Goal: Task Accomplishment & Management: Use online tool/utility

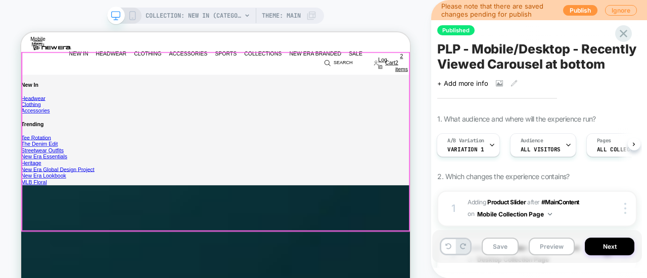
scroll to position [1600, 0]
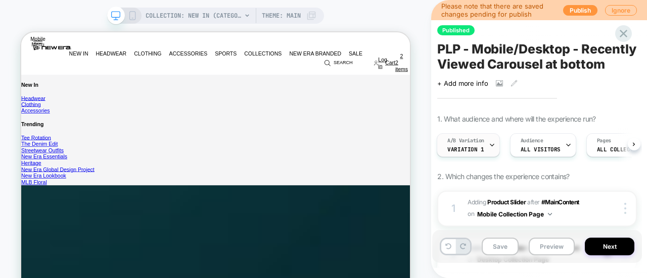
click at [466, 145] on span "A/B Variation" at bounding box center [465, 140] width 37 height 7
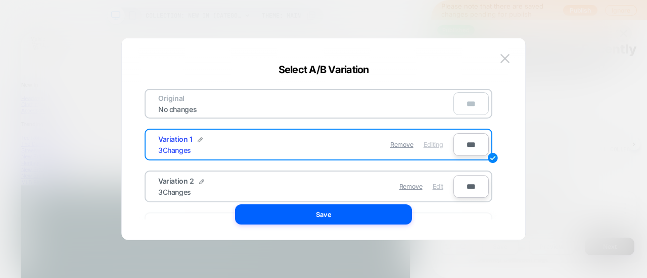
click at [435, 184] on span "Edit" at bounding box center [438, 187] width 11 height 8
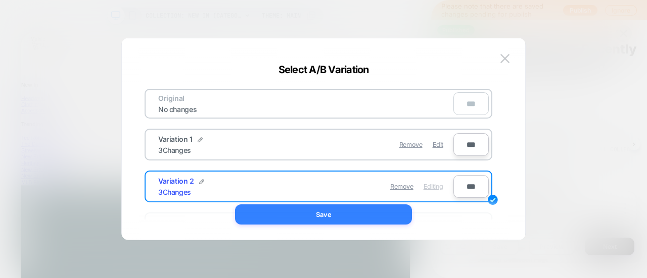
click at [354, 211] on button "Save" at bounding box center [323, 215] width 177 height 20
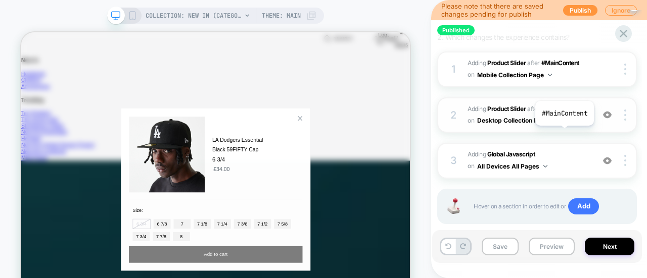
scroll to position [124, 0]
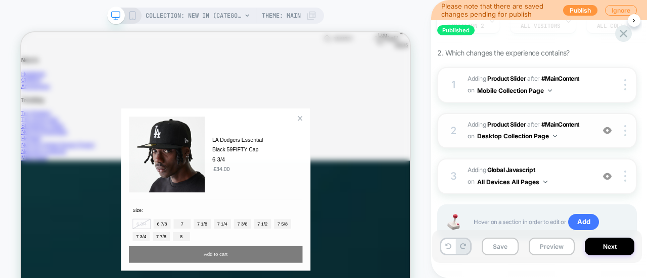
click at [578, 143] on span "#_loomi_addon_1754039836726 Adding Product Slider AFTER #MainContent #MainConte…" at bounding box center [527, 131] width 121 height 24
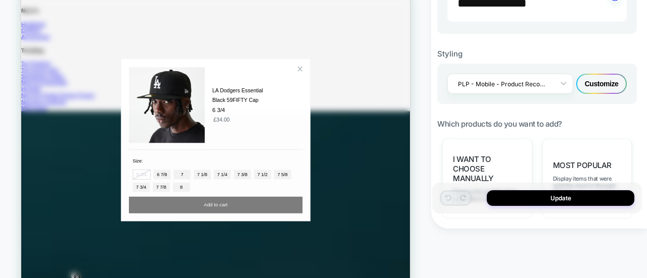
scroll to position [354, 0]
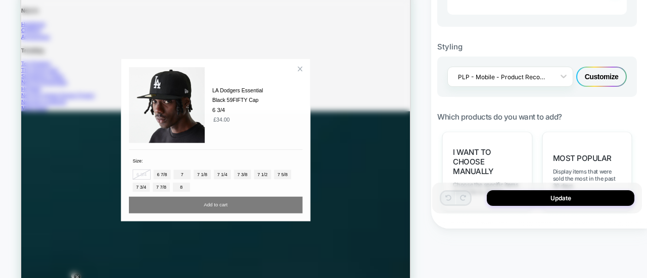
click at [589, 78] on div "Customize" at bounding box center [601, 77] width 51 height 20
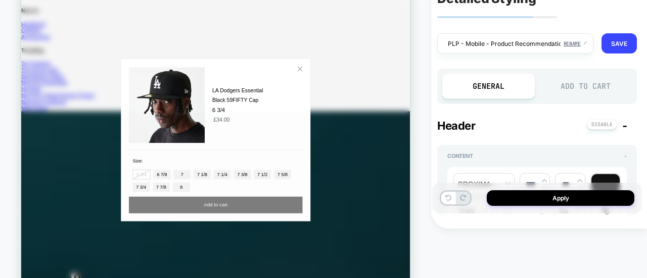
click at [575, 83] on div "Add to Cart" at bounding box center [586, 86] width 92 height 25
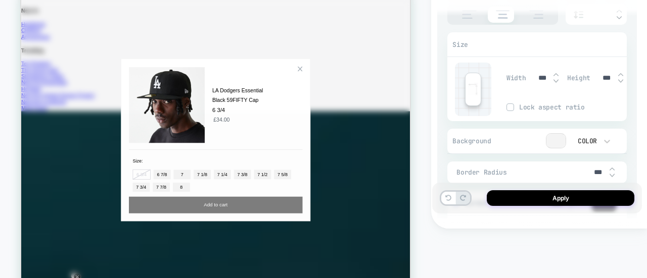
scroll to position [2527, 0]
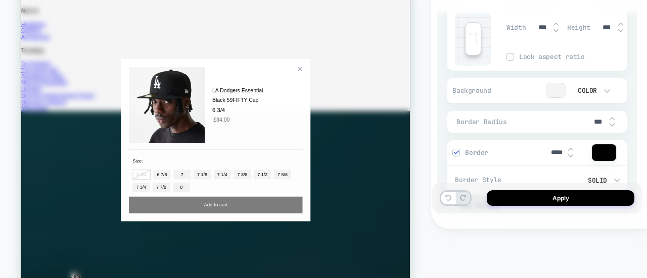
click at [554, 86] on div at bounding box center [555, 90] width 19 height 14
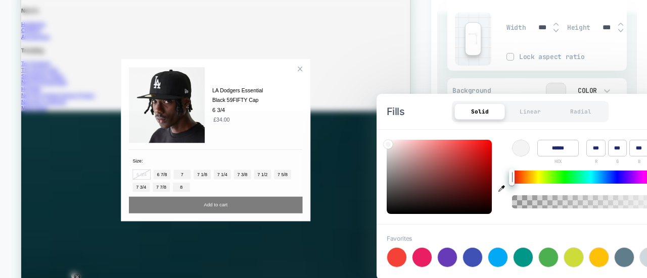
click at [550, 148] on input "******" at bounding box center [557, 148] width 41 height 17
click at [612, 78] on div "Background Color" at bounding box center [536, 91] width 179 height 26
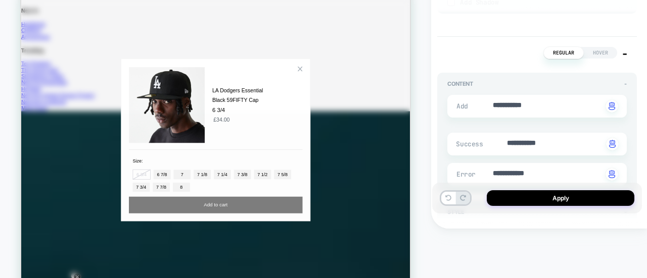
scroll to position [3386, 0]
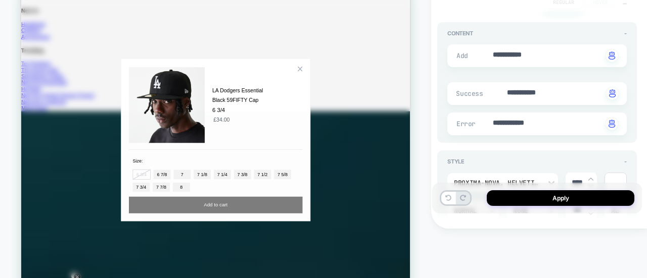
type textarea "*"
click at [515, 50] on textarea "**********" at bounding box center [547, 55] width 111 height 11
click at [514, 50] on textarea "**********" at bounding box center [547, 55] width 111 height 11
paste textarea
type textarea "**********"
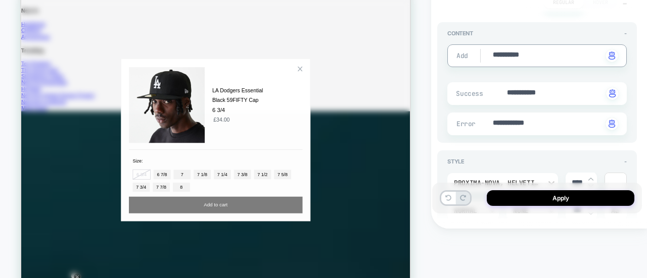
type textarea "*"
type textarea "**********"
type textarea "*"
click at [527, 88] on textarea "**********" at bounding box center [554, 93] width 97 height 11
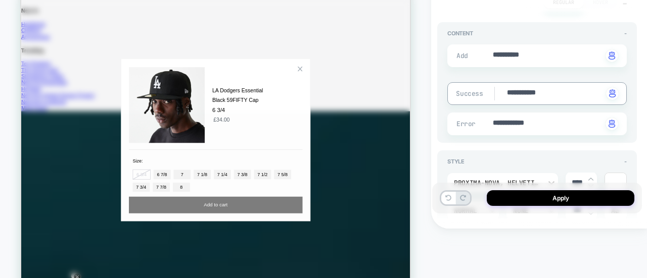
paste textarea
type textarea "**********"
type textarea "*"
type textarea "**********"
type textarea "*"
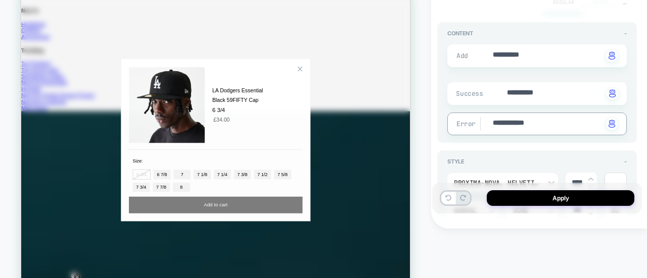
click at [517, 120] on textarea "**********" at bounding box center [547, 123] width 111 height 11
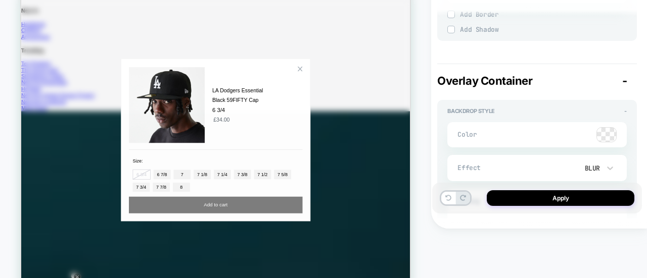
scroll to position [3892, 0]
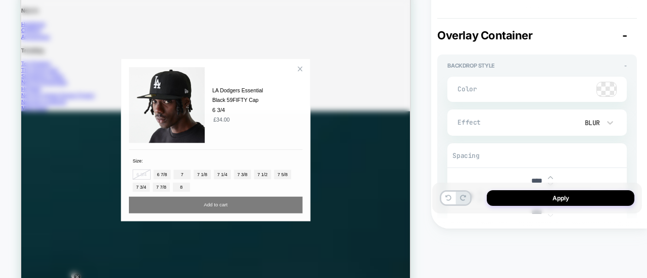
type textarea "*"
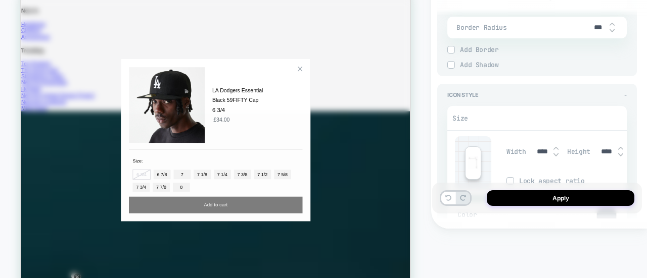
scroll to position [1792, 0]
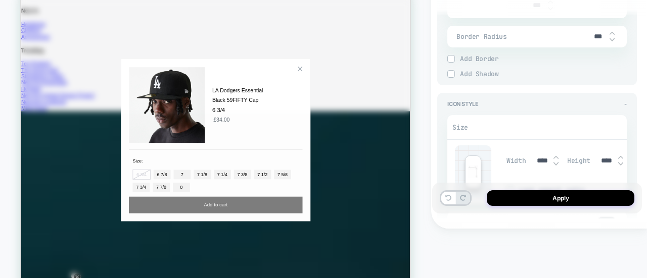
type textarea "*"
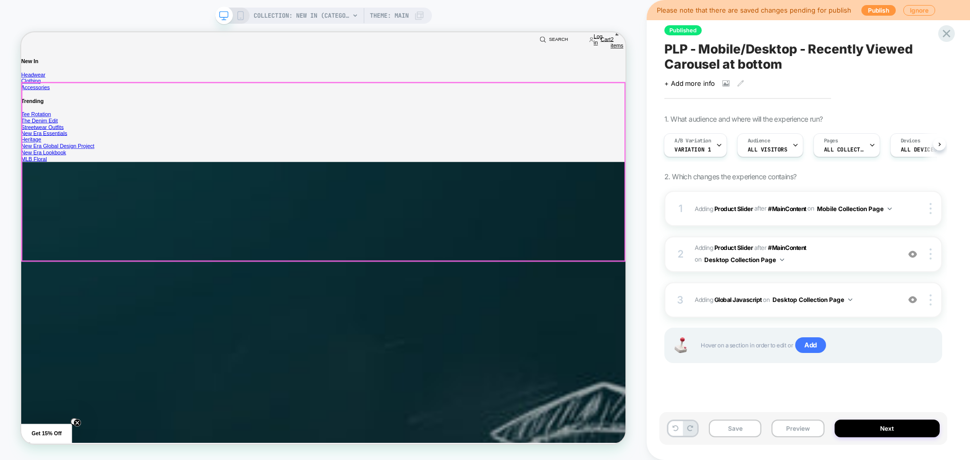
scroll to position [2253, 0]
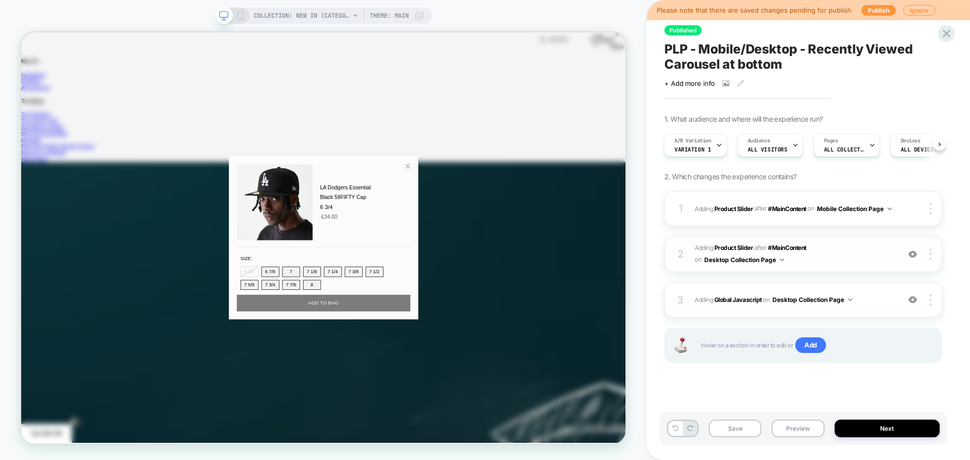
click at [866, 261] on span "#_loomi_addon_1754039836726 Adding Product Slider AFTER #MainContent #MainConte…" at bounding box center [795, 255] width 200 height 24
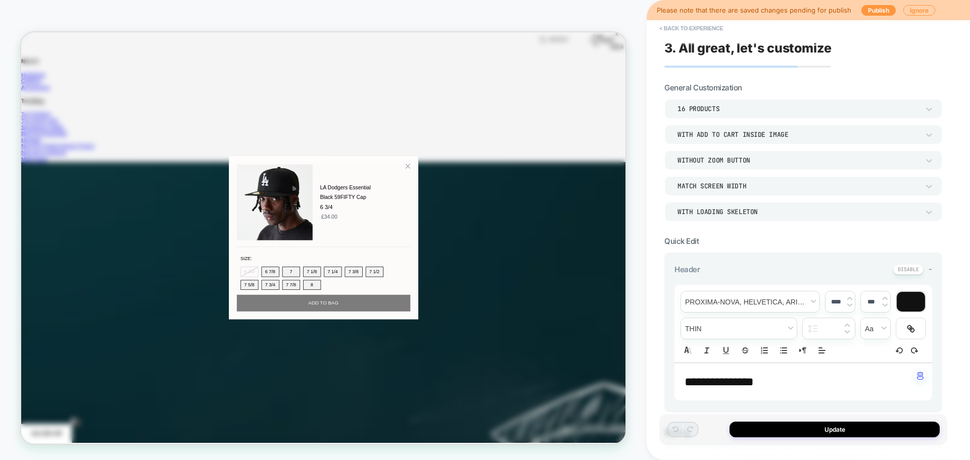
scroll to position [152, 0]
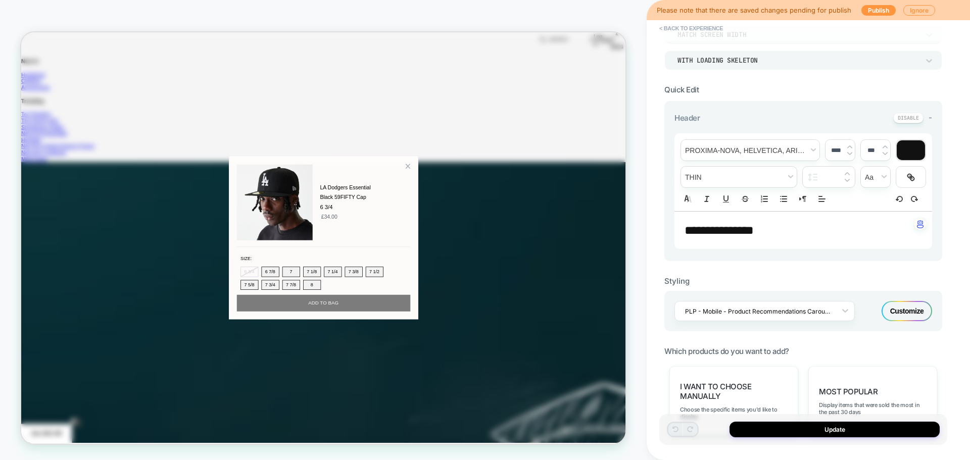
click at [907, 321] on div "Customize" at bounding box center [907, 311] width 51 height 20
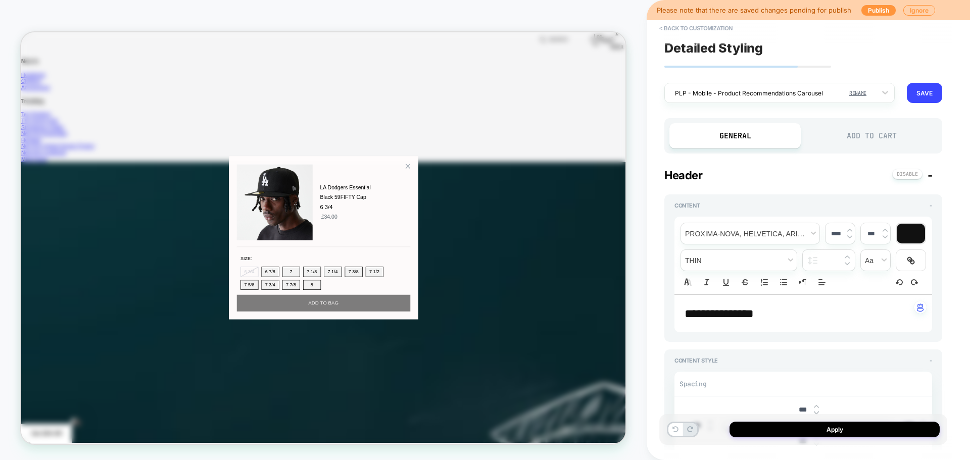
click at [892, 123] on div "Add to Cart" at bounding box center [871, 135] width 131 height 25
click at [885, 136] on div "Add to Cart" at bounding box center [871, 135] width 131 height 25
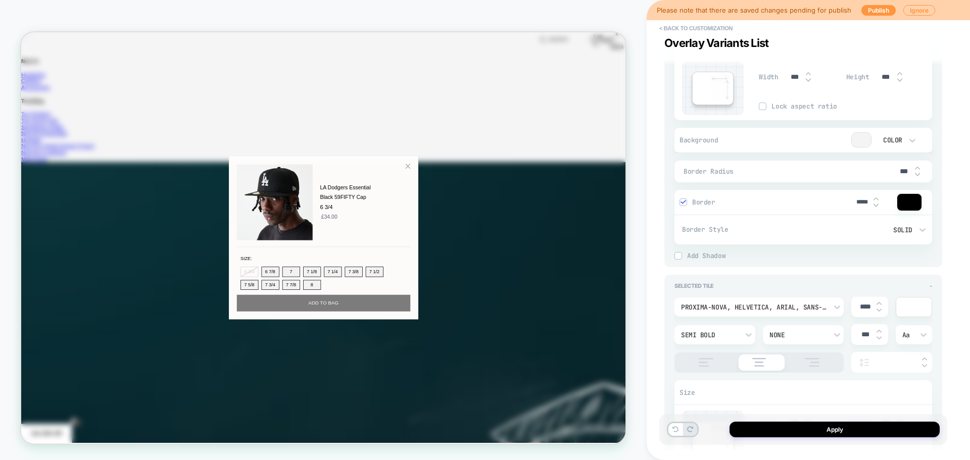
scroll to position [2476, 0]
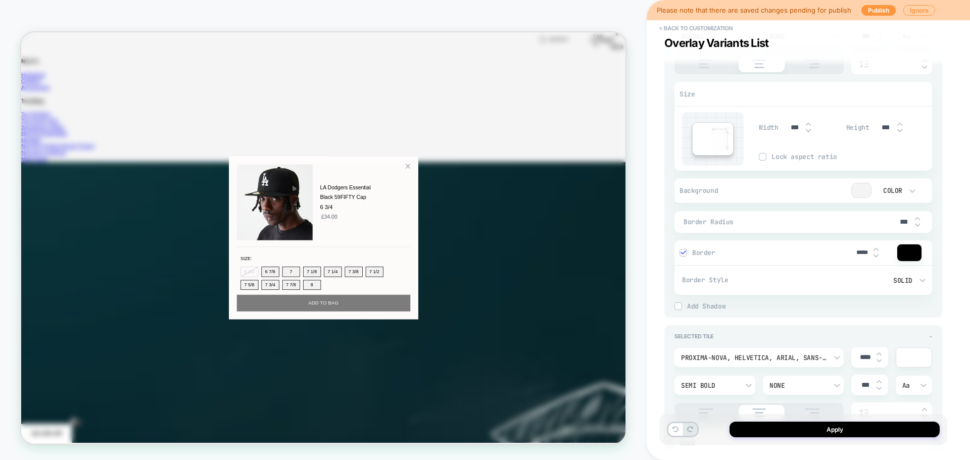
click at [687, 255] on div at bounding box center [684, 253] width 8 height 8
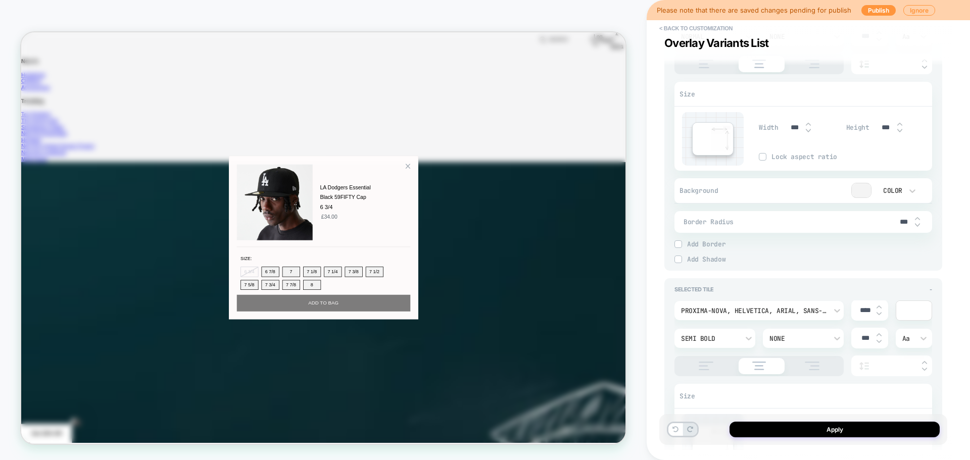
click at [689, 243] on span "Add Border" at bounding box center [809, 244] width 245 height 9
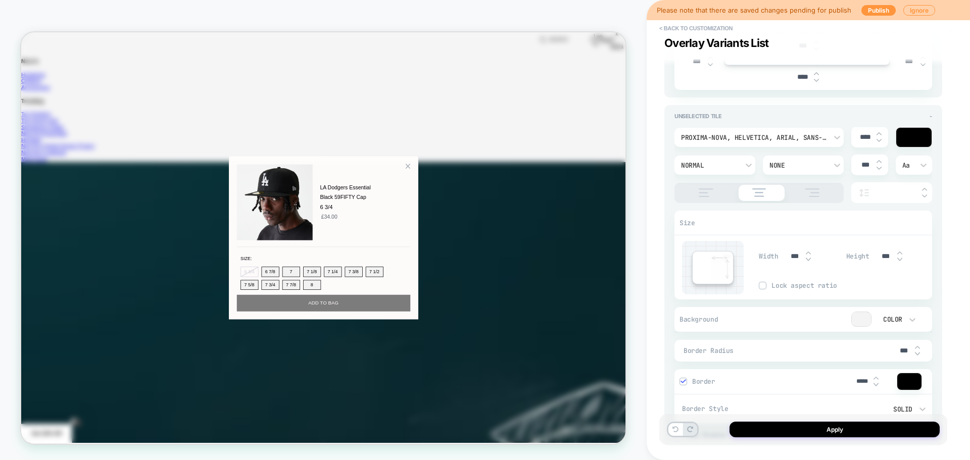
scroll to position [2325, 0]
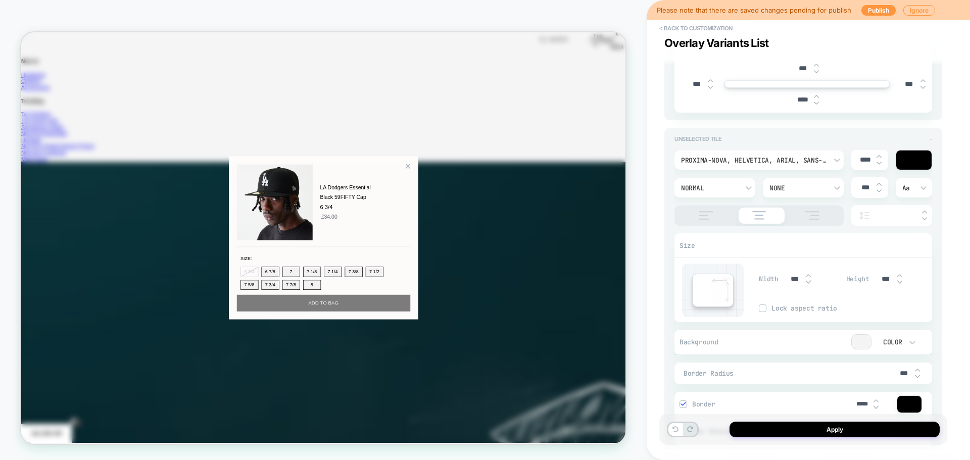
click at [927, 136] on div "Unselected Tile -" at bounding box center [804, 138] width 258 height 7
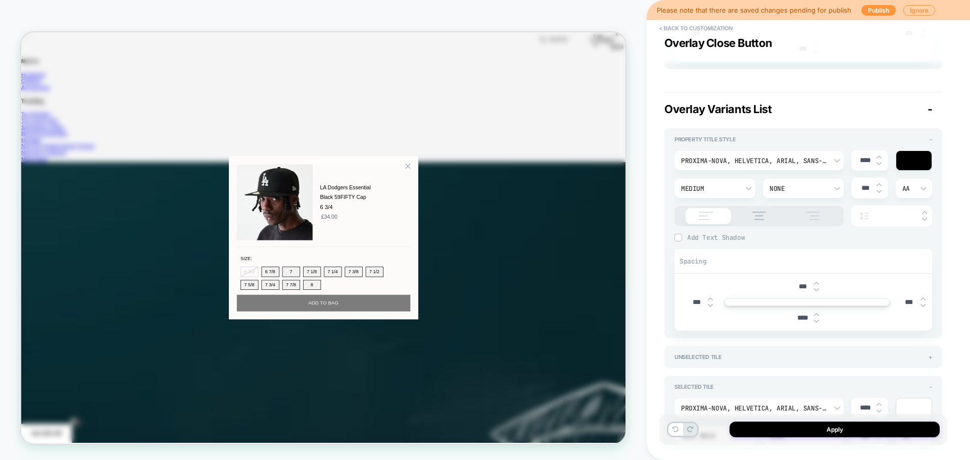
scroll to position [2123, 0]
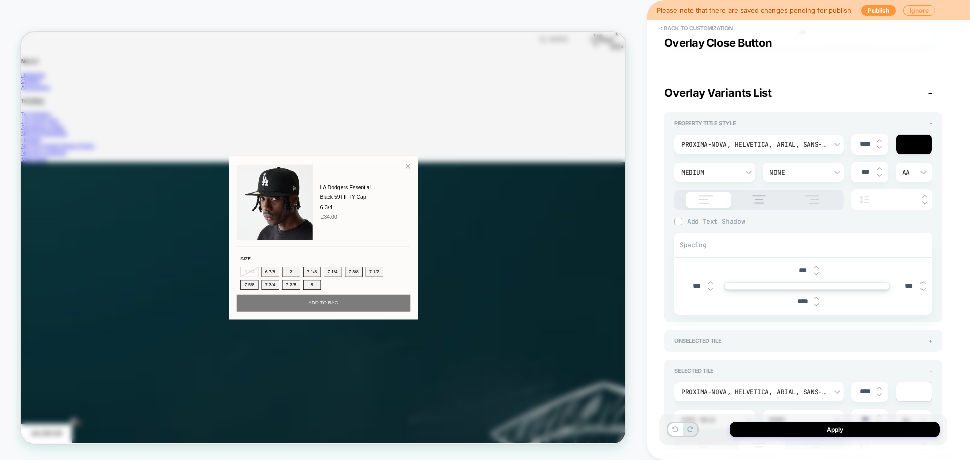
click at [934, 125] on div "Property Title Style - proxima-nova, Helvetica, Arial, sans-serif **** Medium N…" at bounding box center [804, 217] width 278 height 210
click at [929, 122] on div "Property Title Style -" at bounding box center [804, 123] width 258 height 7
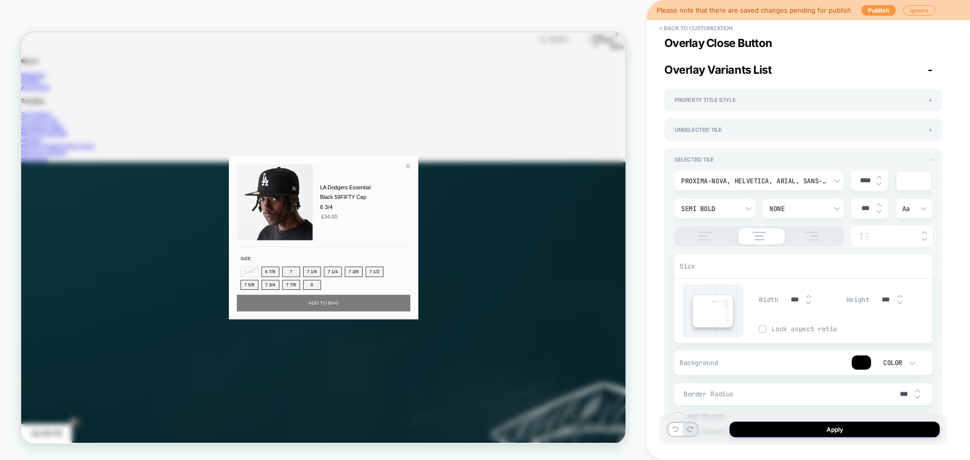
type textarea "*"
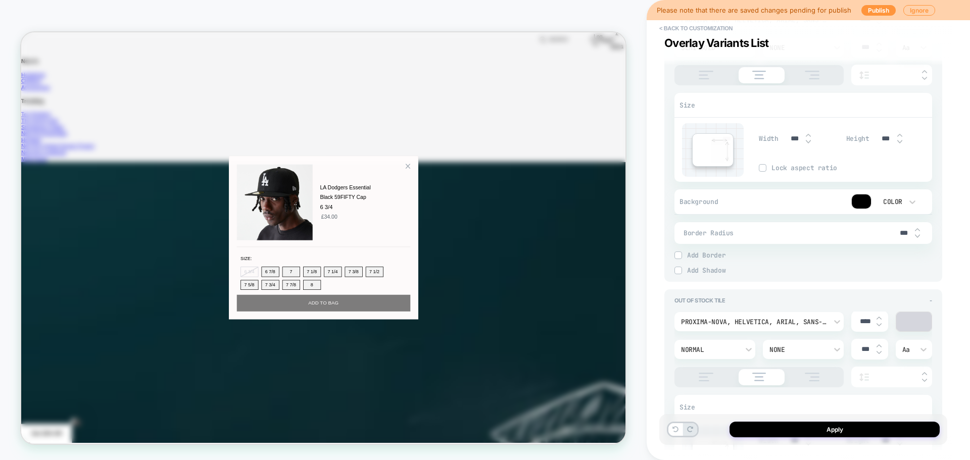
scroll to position [2325, 0]
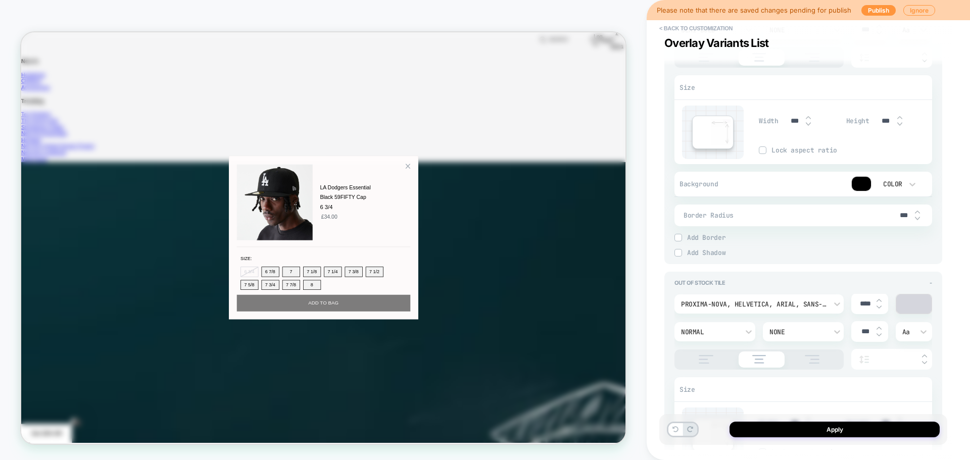
drag, startPoint x: 659, startPoint y: 133, endPoint x: 652, endPoint y: 137, distance: 8.0
click at [658, 133] on div "< Back to customization Overlay Variants List Detailed Styling PLP - Mobile - P…" at bounding box center [808, 230] width 323 height 460
click at [690, 31] on button "< Back to customization" at bounding box center [695, 28] width 83 height 16
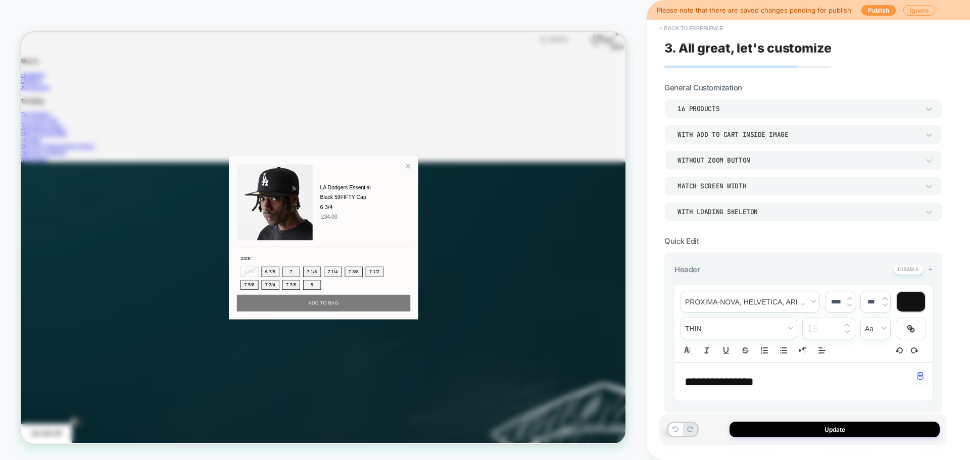
click at [706, 28] on button "< Back to experience" at bounding box center [691, 28] width 74 height 16
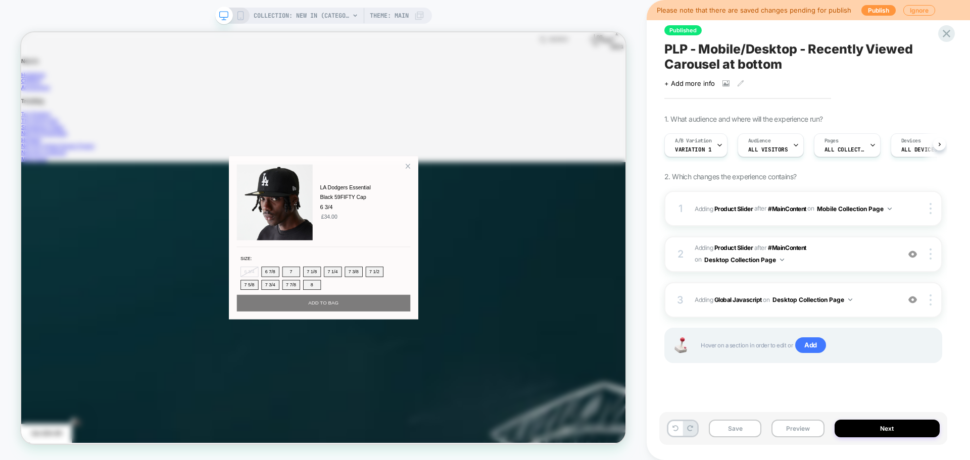
scroll to position [0, 1]
click at [942, 30] on icon at bounding box center [947, 34] width 14 height 14
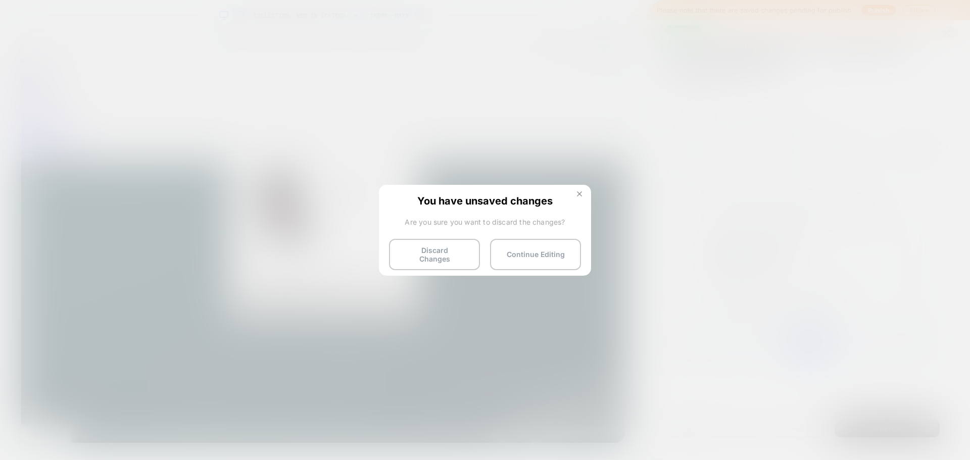
drag, startPoint x: 585, startPoint y: 193, endPoint x: 763, endPoint y: 226, distance: 181.1
click at [585, 193] on button at bounding box center [579, 195] width 11 height 9
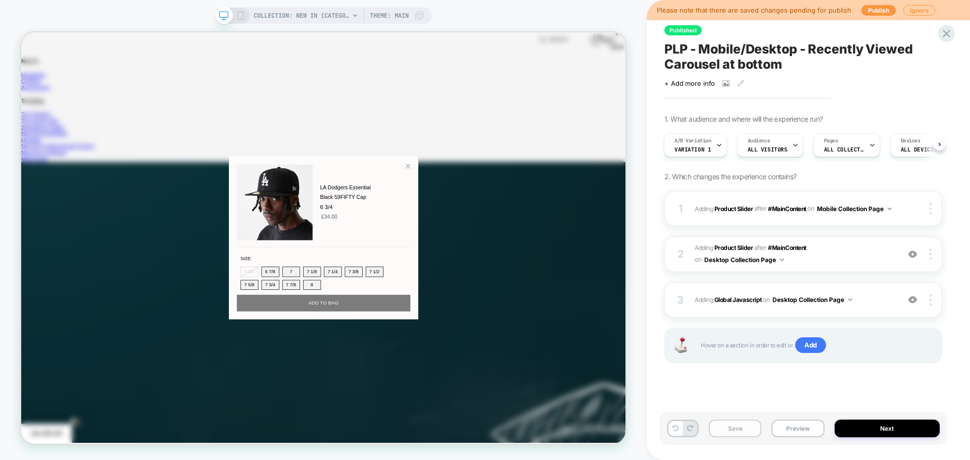
click at [743, 430] on button "Save" at bounding box center [735, 429] width 53 height 18
click at [951, 33] on icon at bounding box center [947, 34] width 14 height 14
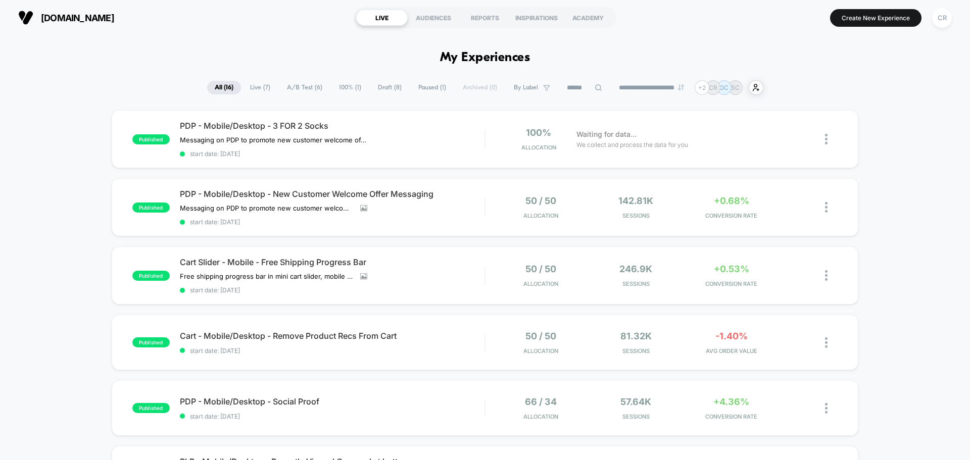
click at [292, 86] on span "A/B Test ( 6 )" at bounding box center [304, 88] width 51 height 14
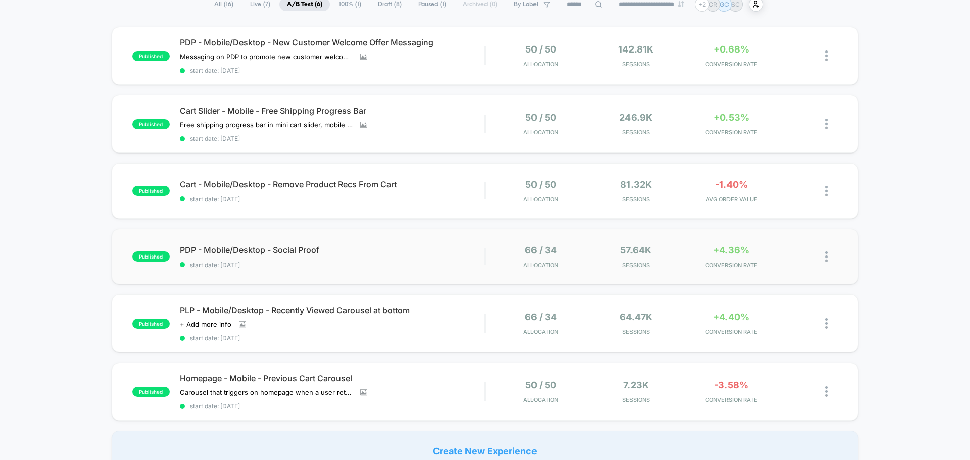
scroll to position [101, 0]
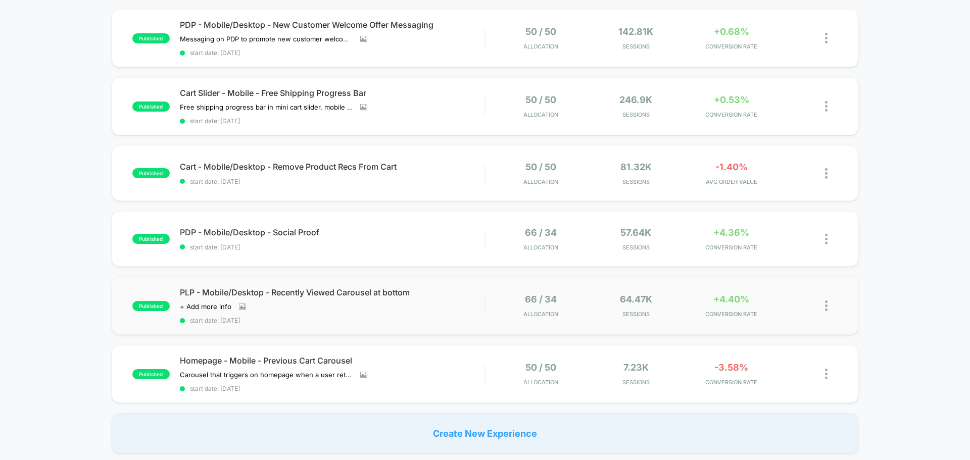
click at [827, 305] on img at bounding box center [826, 306] width 3 height 11
click at [758, 292] on div "Pause" at bounding box center [774, 294] width 91 height 23
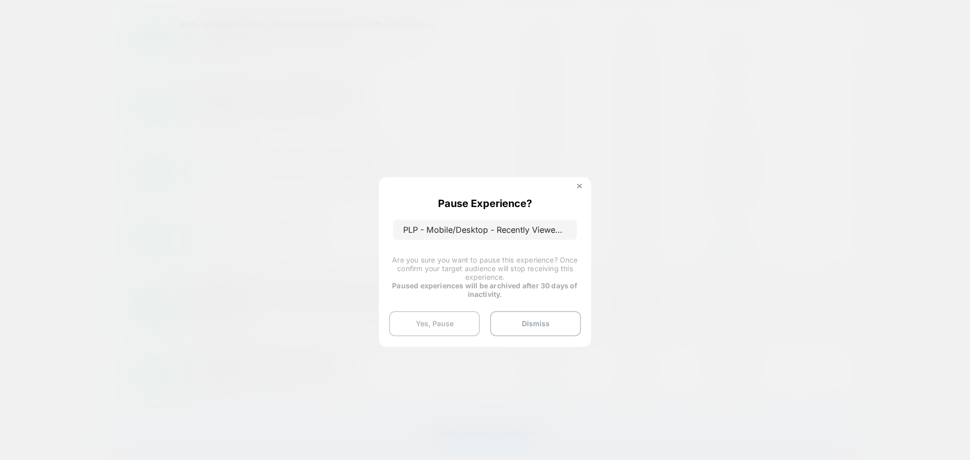
click at [446, 323] on button "Yes, Pause" at bounding box center [434, 323] width 91 height 25
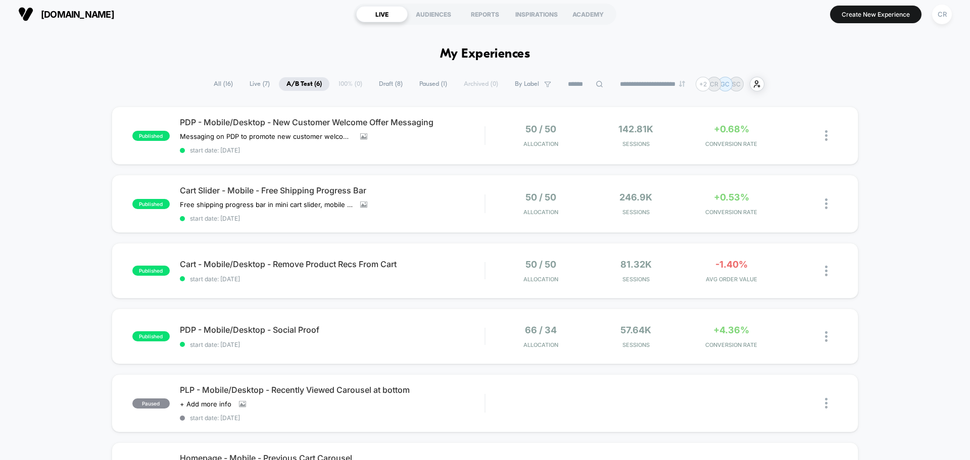
scroll to position [0, 0]
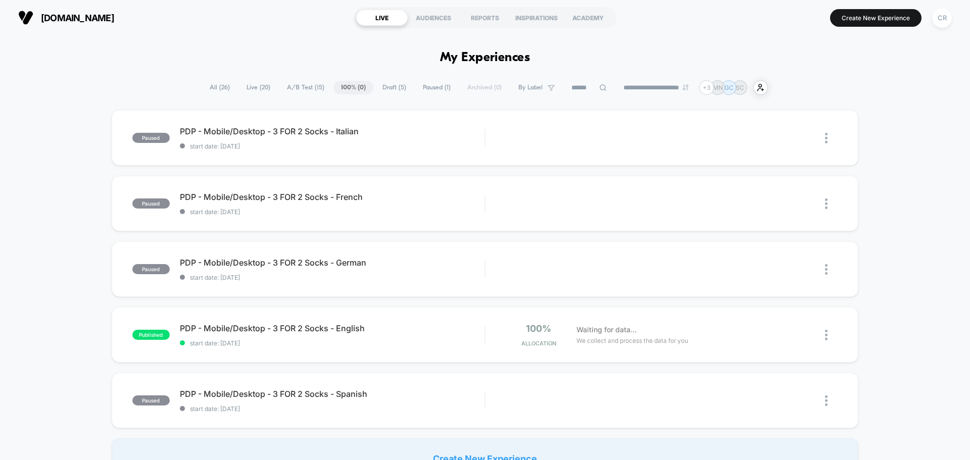
click at [286, 86] on span "A/B Test ( 15 )" at bounding box center [305, 88] width 53 height 14
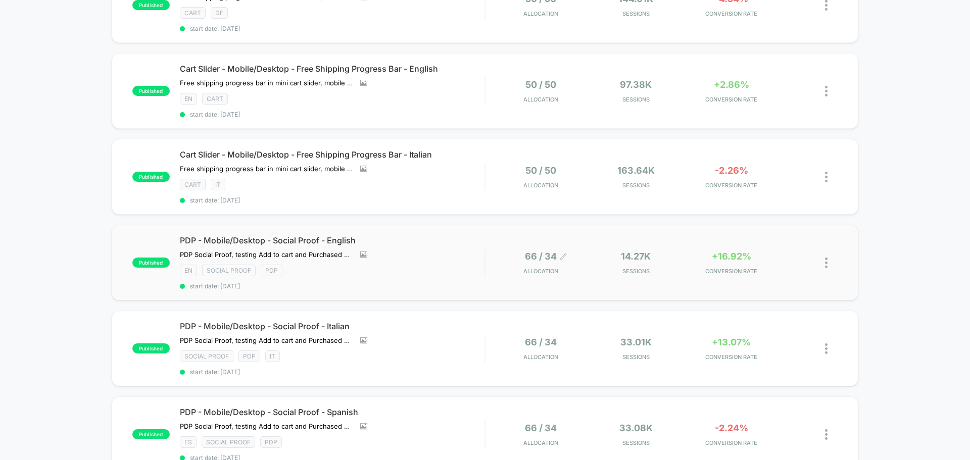
scroll to position [303, 0]
